Goal: Obtain resource: Download file/media

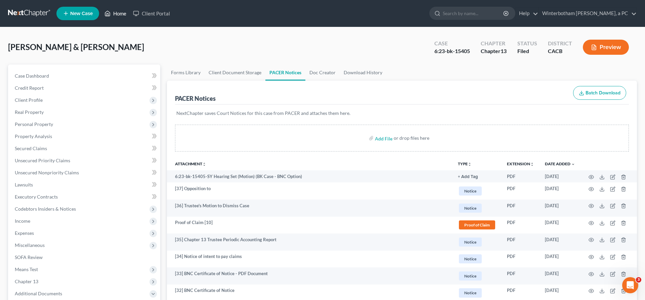
click at [101, 11] on link "Home" at bounding box center [115, 13] width 29 height 12
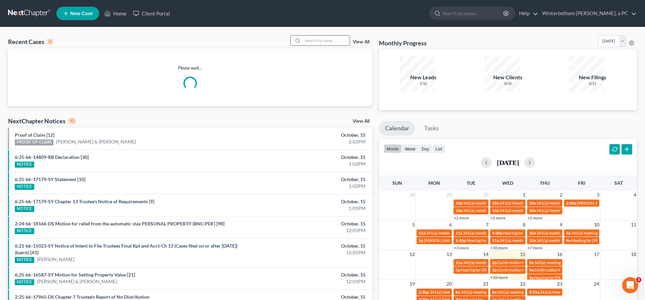
click at [330, 36] on input "search" at bounding box center [326, 41] width 47 height 10
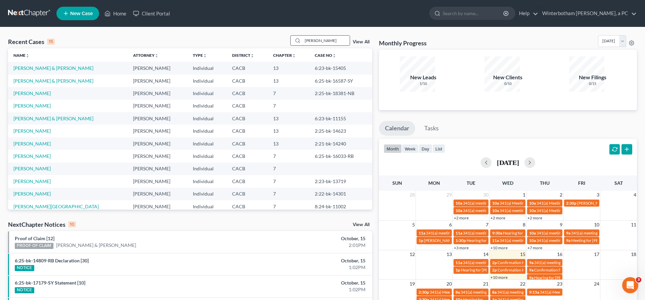
type input "[PERSON_NAME]"
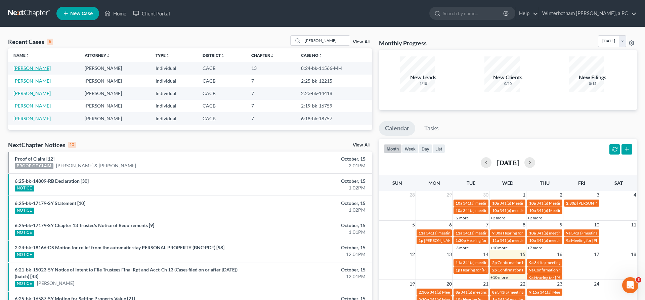
click at [15, 65] on link "[PERSON_NAME]" at bounding box center [31, 68] width 37 height 6
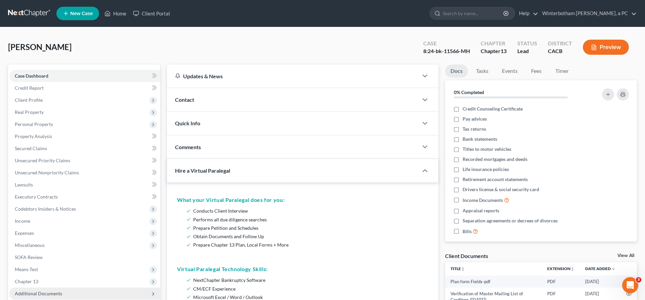
click at [67, 287] on span "Additional Documents" at bounding box center [84, 293] width 151 height 12
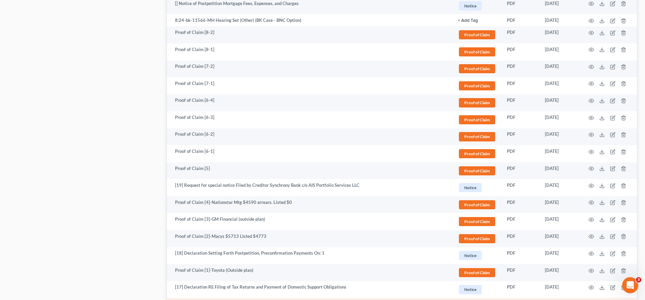
scroll to position [620, 0]
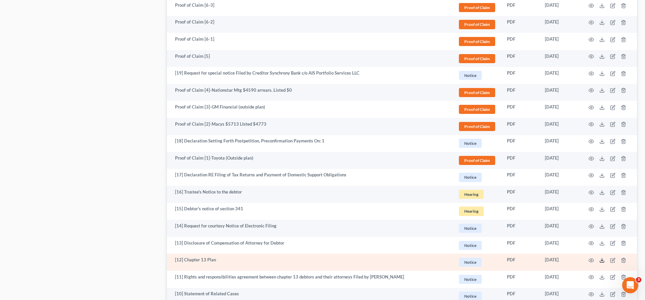
click at [605, 258] on icon at bounding box center [601, 260] width 5 height 5
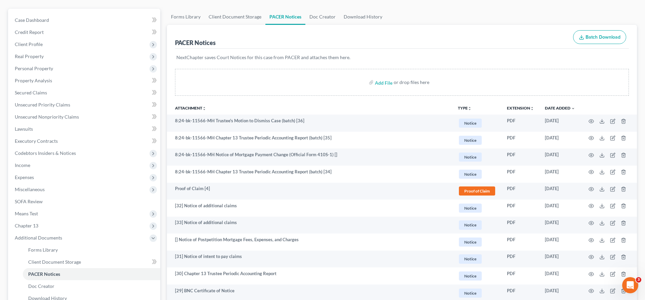
scroll to position [0, 0]
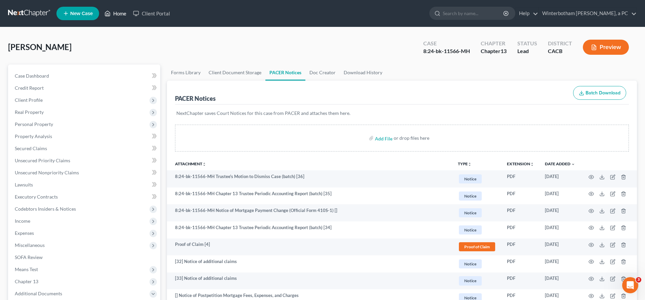
click at [101, 12] on link "Home" at bounding box center [115, 13] width 29 height 12
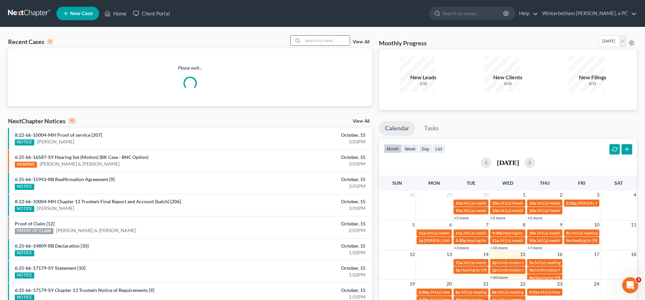
click at [324, 36] on input "search" at bounding box center [326, 41] width 47 height 10
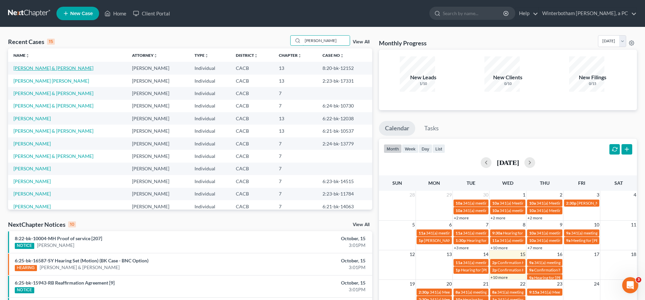
type input "[PERSON_NAME]"
click at [34, 65] on link "[PERSON_NAME] & [PERSON_NAME]" at bounding box center [53, 68] width 80 height 6
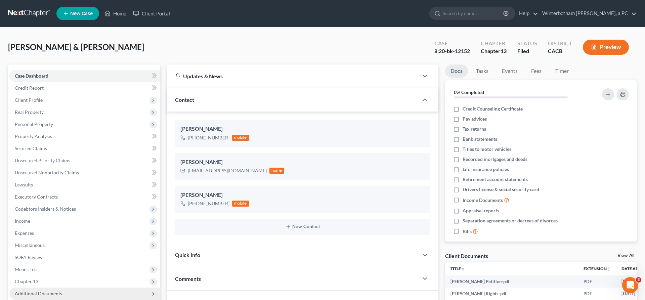
click at [55, 287] on span "Additional Documents" at bounding box center [84, 293] width 151 height 12
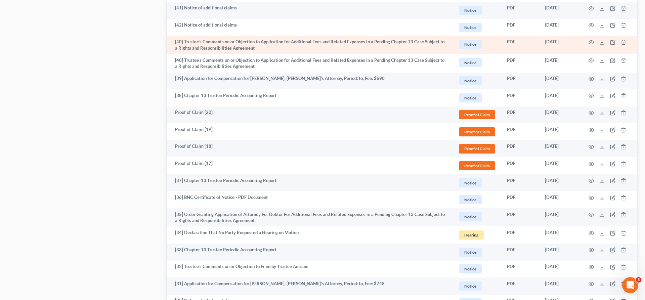
scroll to position [937, 0]
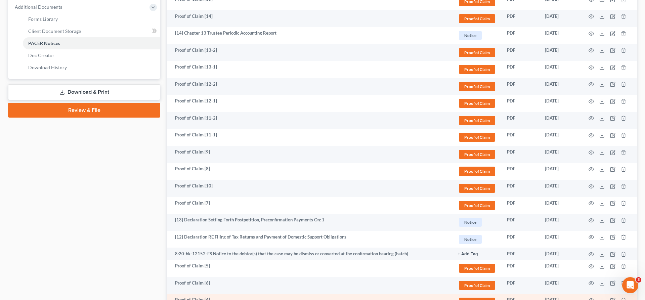
scroll to position [428, 0]
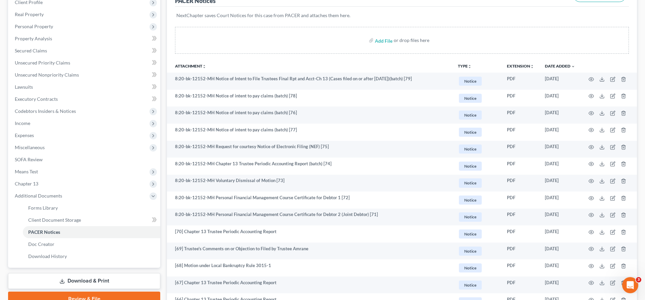
scroll to position [90, 0]
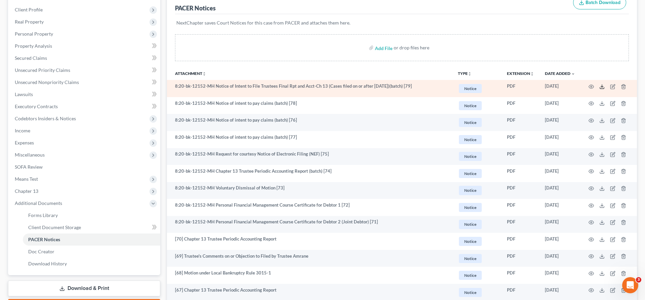
click at [605, 84] on icon at bounding box center [601, 86] width 5 height 5
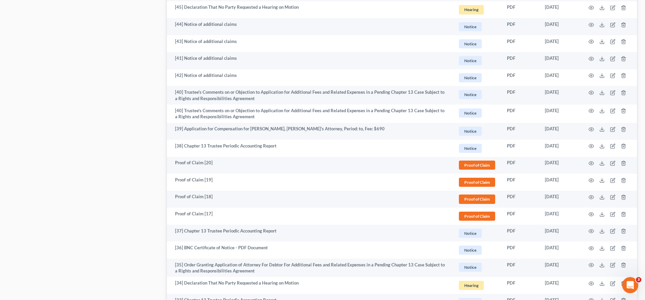
scroll to position [937, 0]
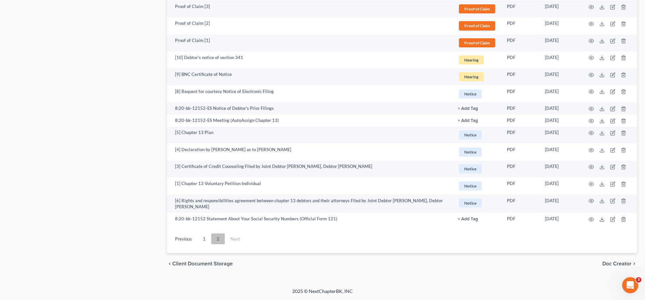
scroll to position [428, 0]
